Goal: Check status: Check status

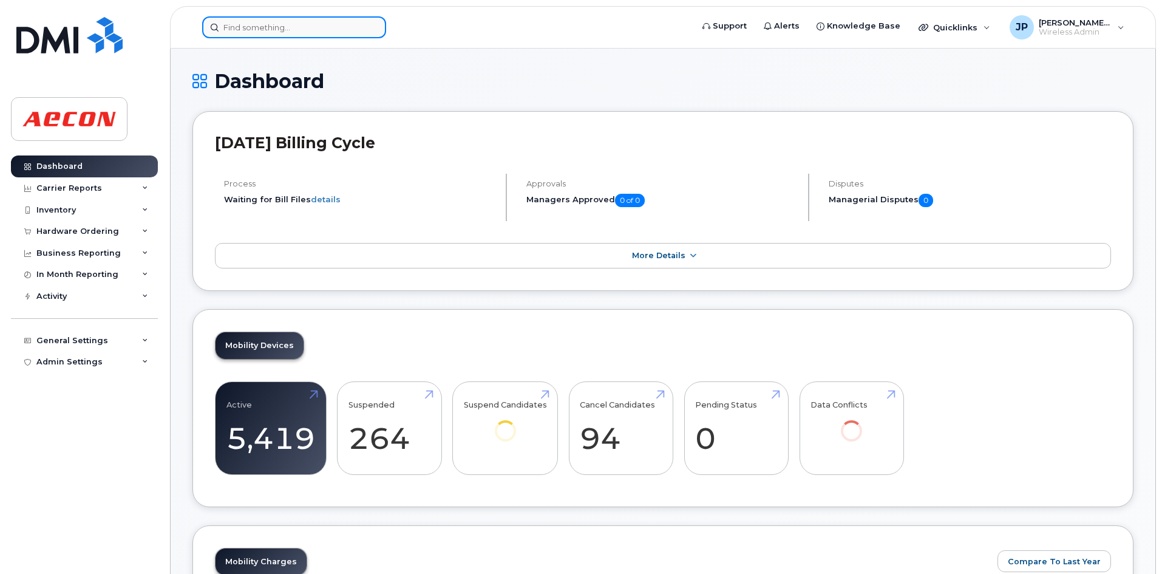
click at [262, 29] on input at bounding box center [294, 27] width 184 height 22
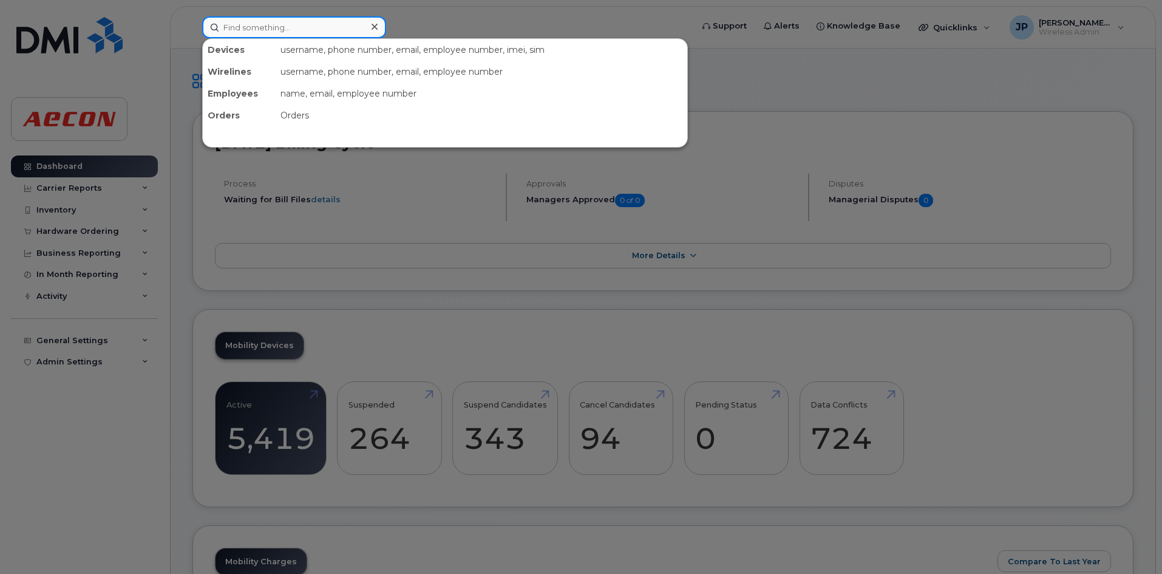
paste input "WO1082879"
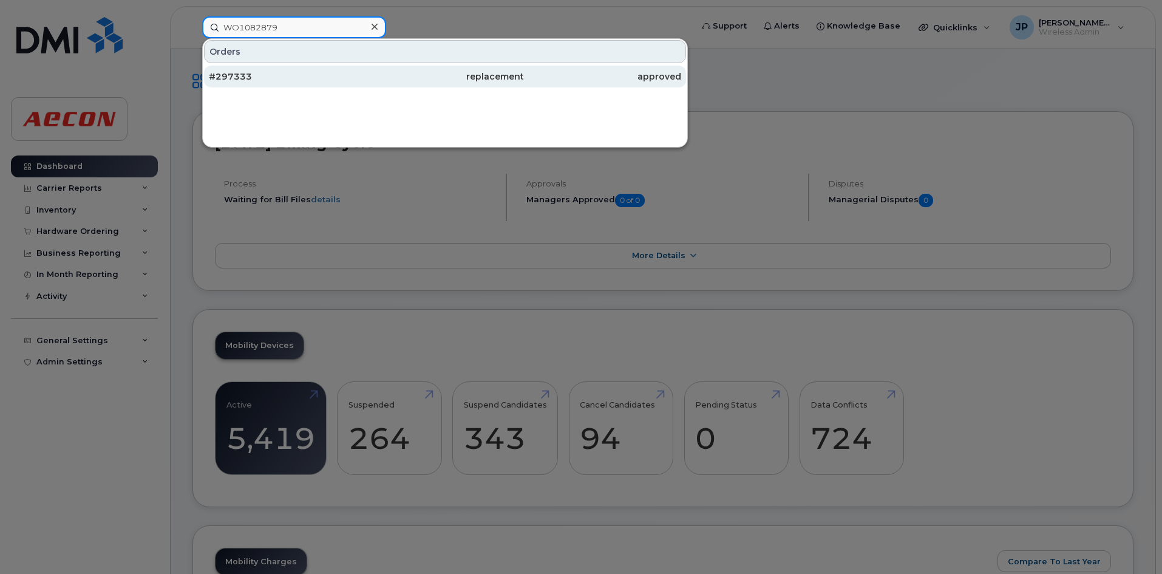
type input "WO1082879"
click at [291, 72] on div "#297333" at bounding box center [287, 76] width 157 height 12
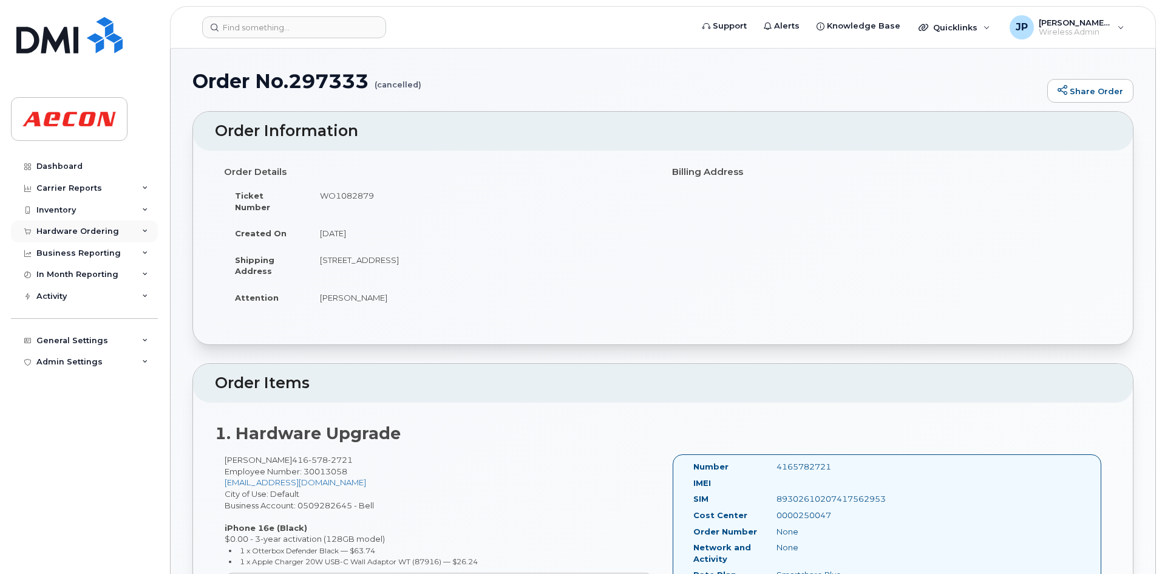
click at [103, 230] on div "Hardware Ordering" at bounding box center [77, 232] width 83 height 10
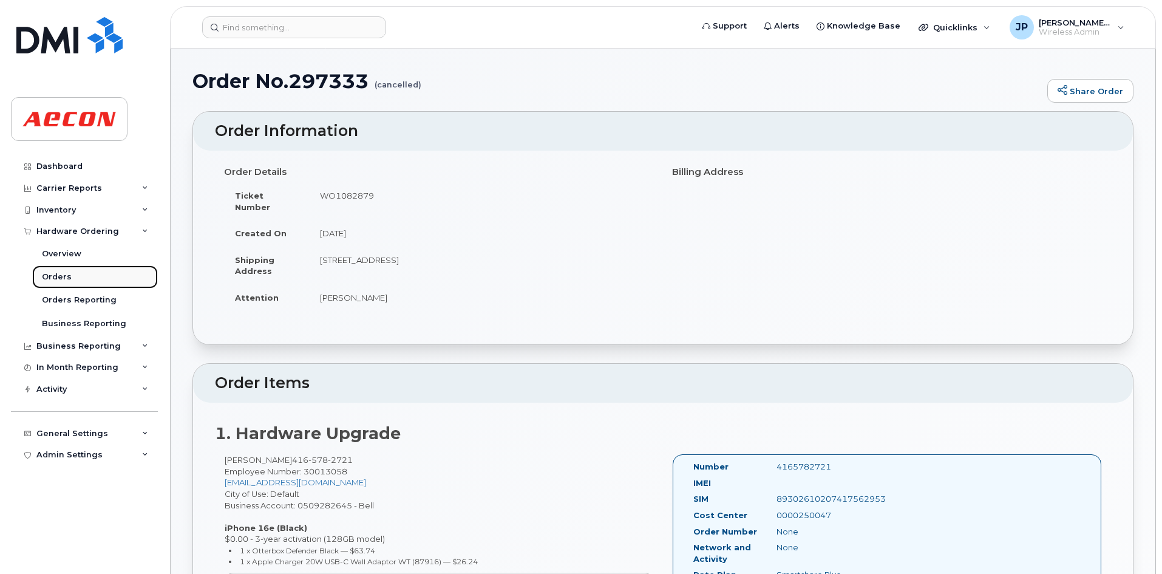
click at [92, 274] on link "Orders" at bounding box center [95, 276] width 126 height 23
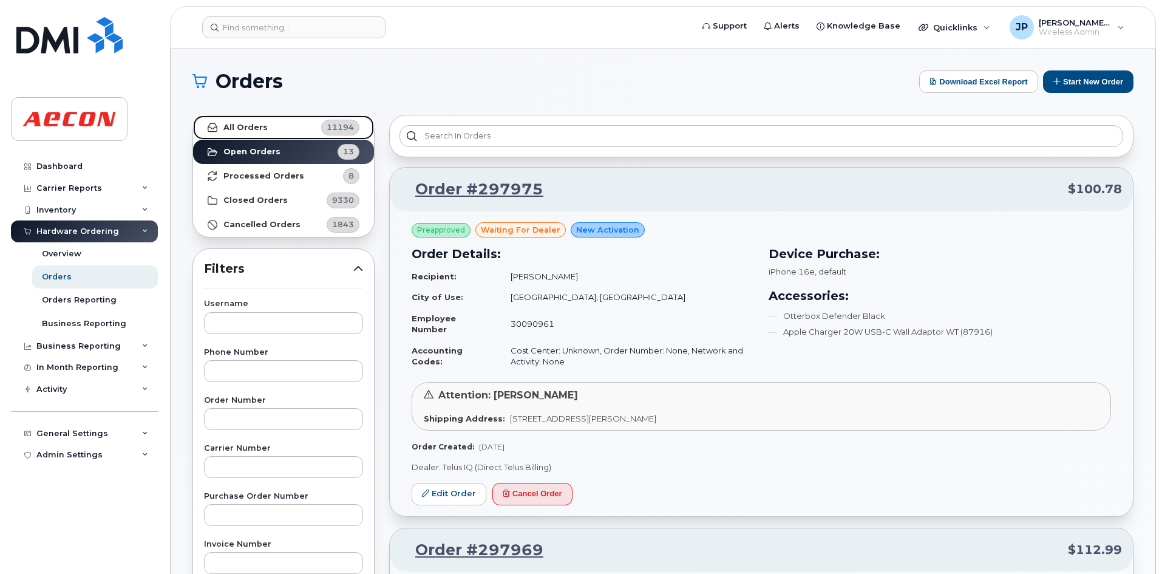
click at [248, 129] on strong "All Orders" at bounding box center [245, 128] width 44 height 10
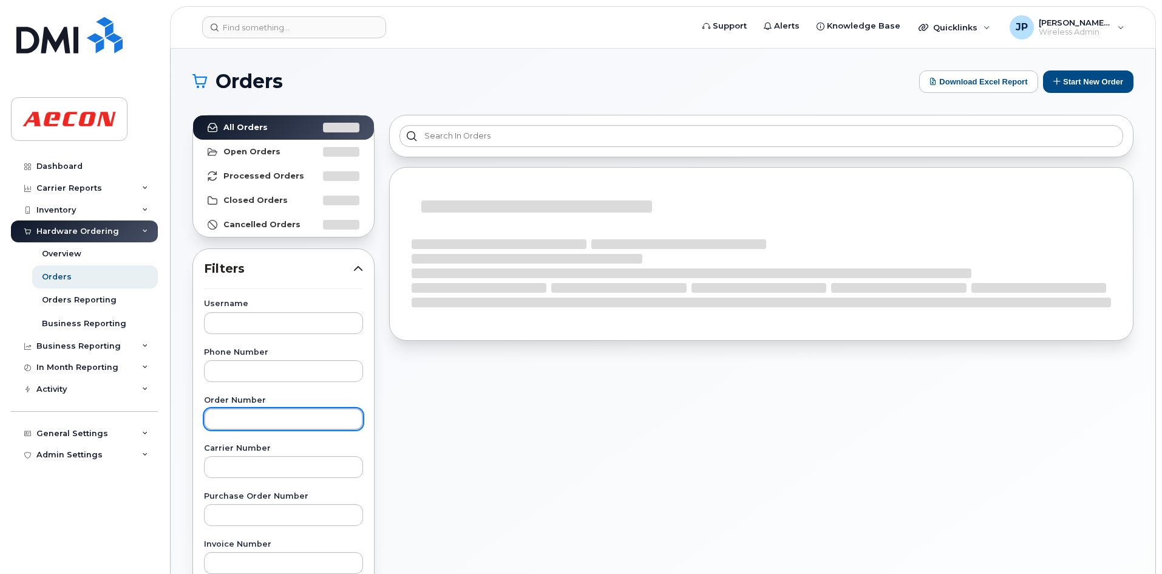
click at [245, 420] on input "text" at bounding box center [283, 419] width 159 height 22
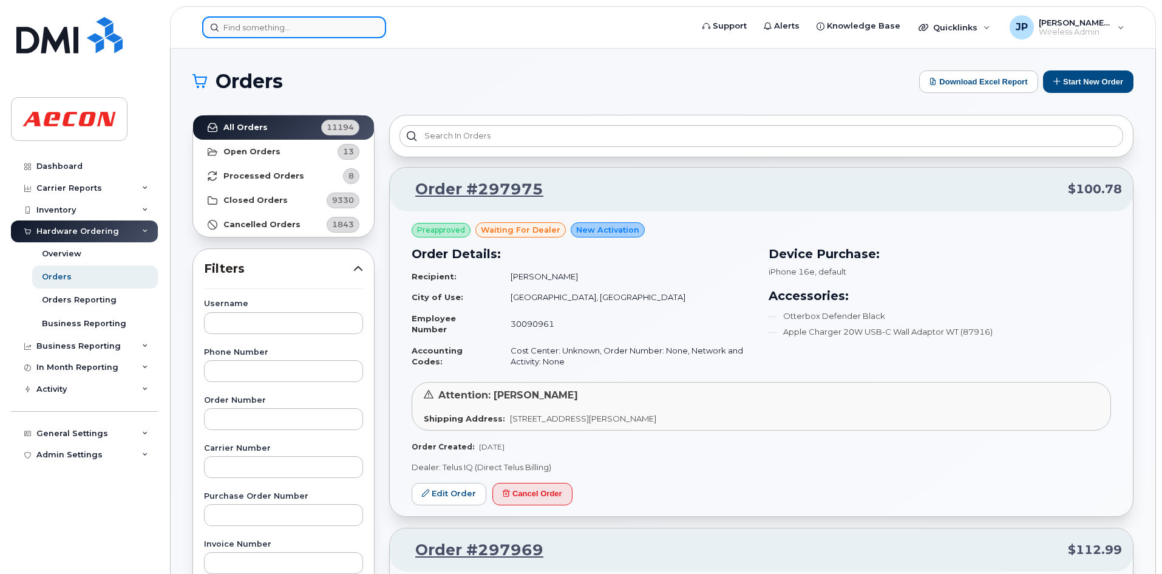
click at [228, 33] on input at bounding box center [294, 27] width 184 height 22
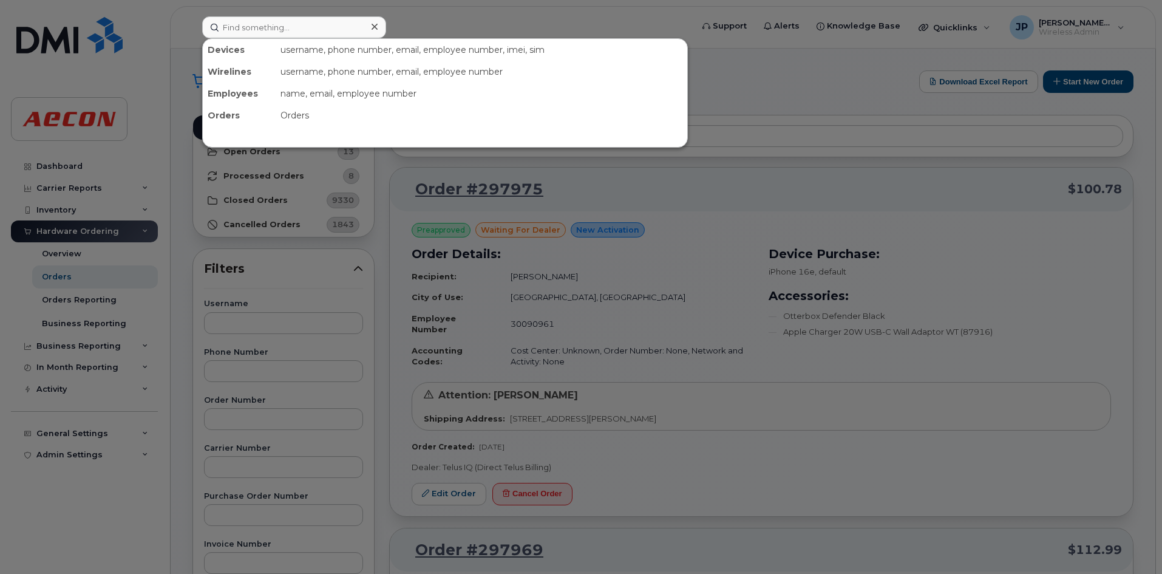
click at [231, 335] on div at bounding box center [581, 287] width 1162 height 574
click at [295, 29] on input at bounding box center [294, 27] width 184 height 22
paste input "WO1082879"
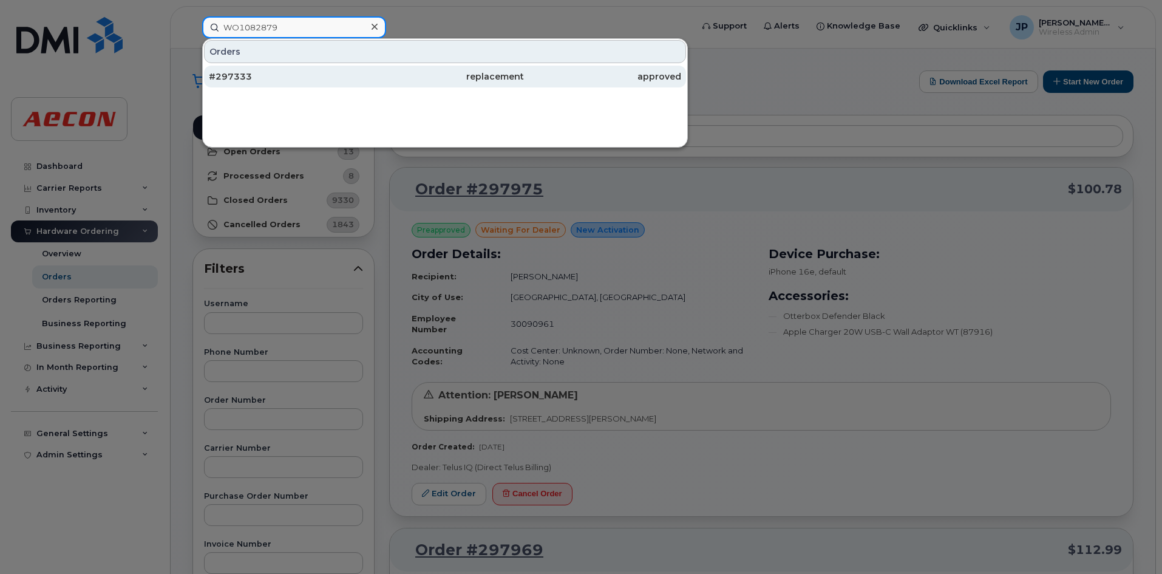
type input "WO1082879"
click at [366, 83] on div "#297333" at bounding box center [444, 77] width 157 height 22
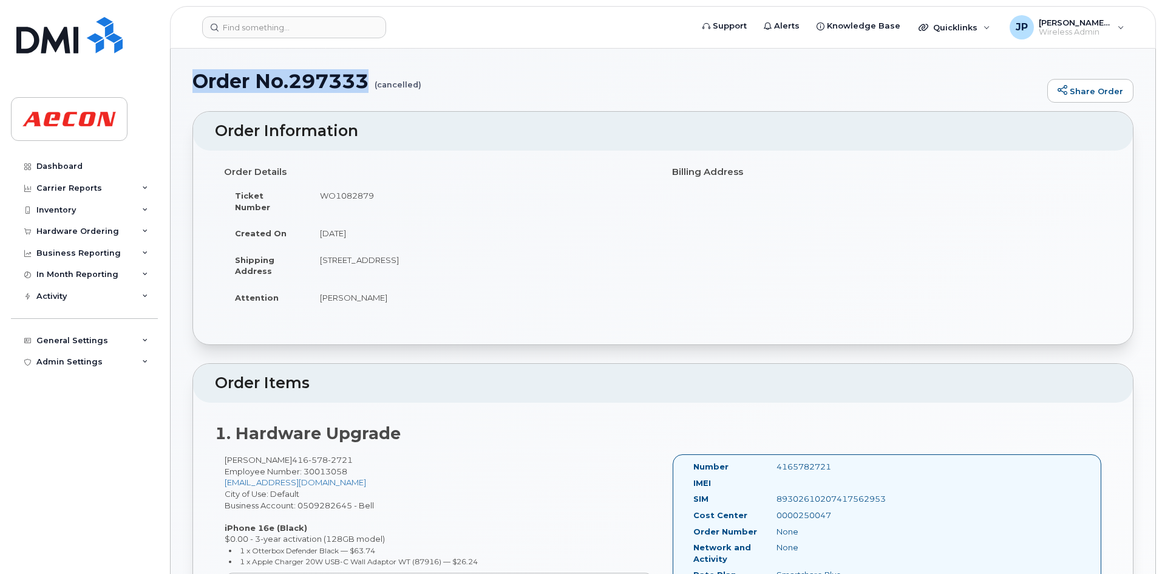
drag, startPoint x: 370, startPoint y: 83, endPoint x: 189, endPoint y: 81, distance: 181.0
copy h1 "Order No.297333"
